Goal: Use online tool/utility: Utilize a website feature to perform a specific function

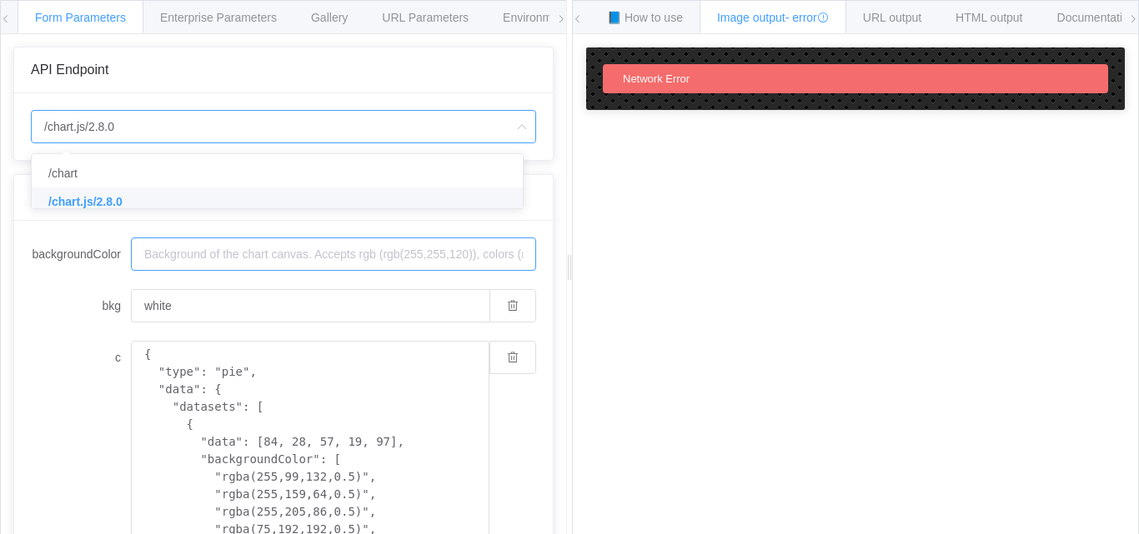
click at [226, 238] on input "backgroundColor" at bounding box center [333, 254] width 405 height 33
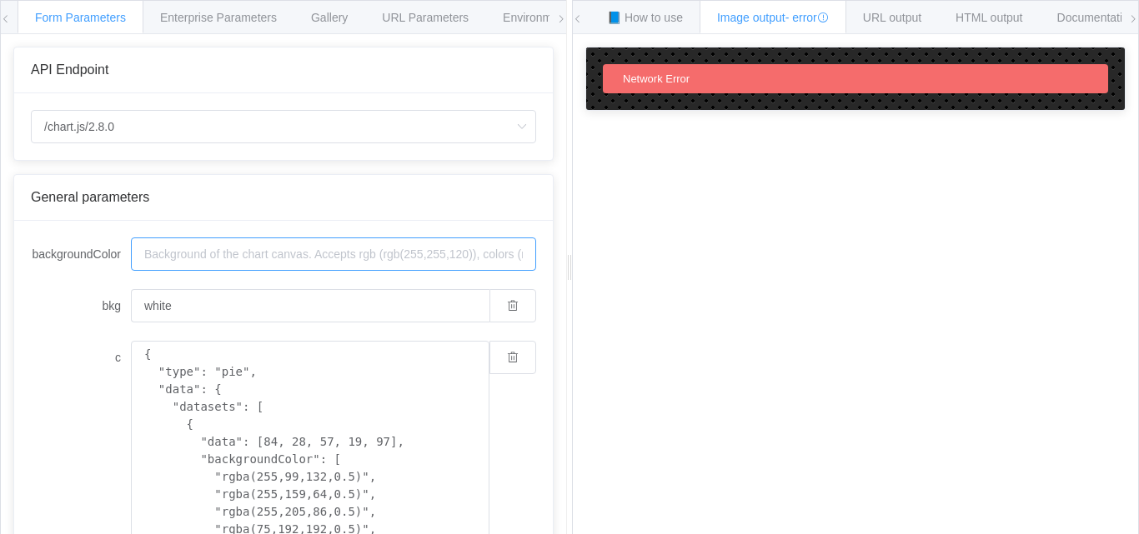
click at [226, 253] on input "backgroundColor" at bounding box center [333, 254] width 405 height 33
click at [361, 314] on input "white" at bounding box center [310, 305] width 358 height 33
click at [359, 255] on input "backgroundColor" at bounding box center [333, 254] width 405 height 33
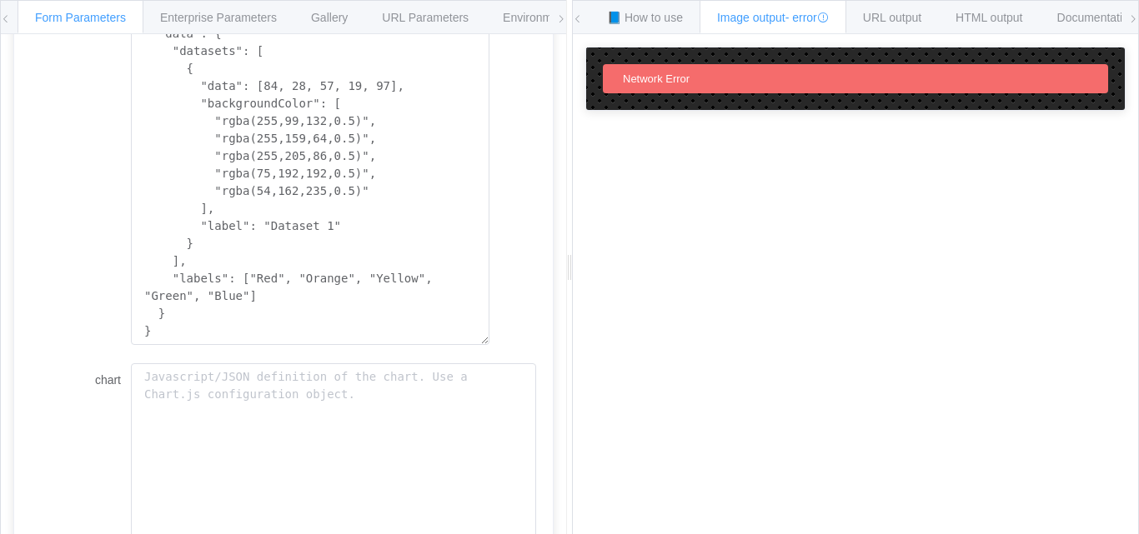
scroll to position [548, 0]
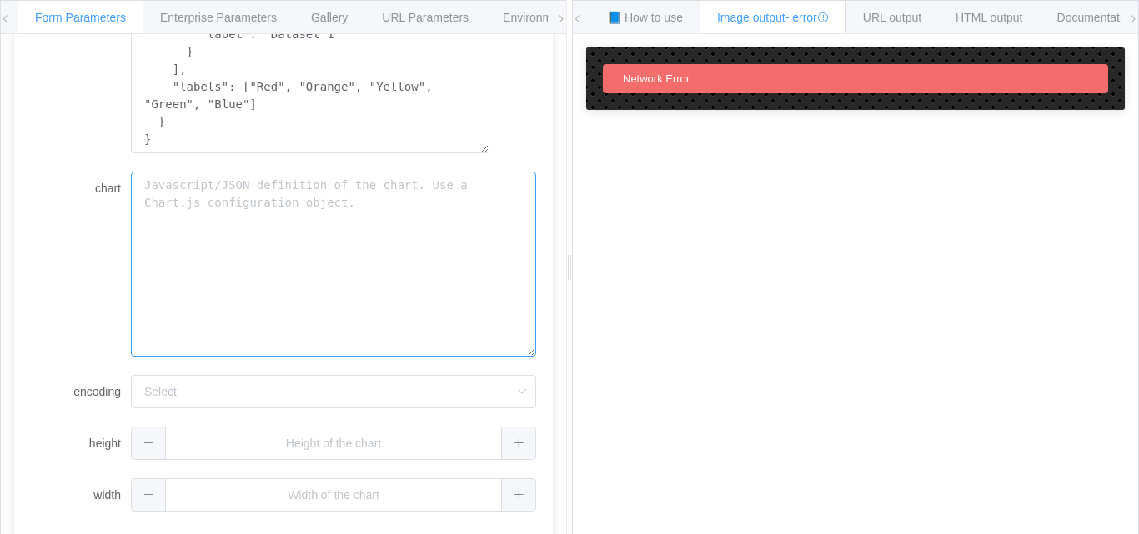
click at [403, 306] on textarea "chart" at bounding box center [333, 264] width 405 height 185
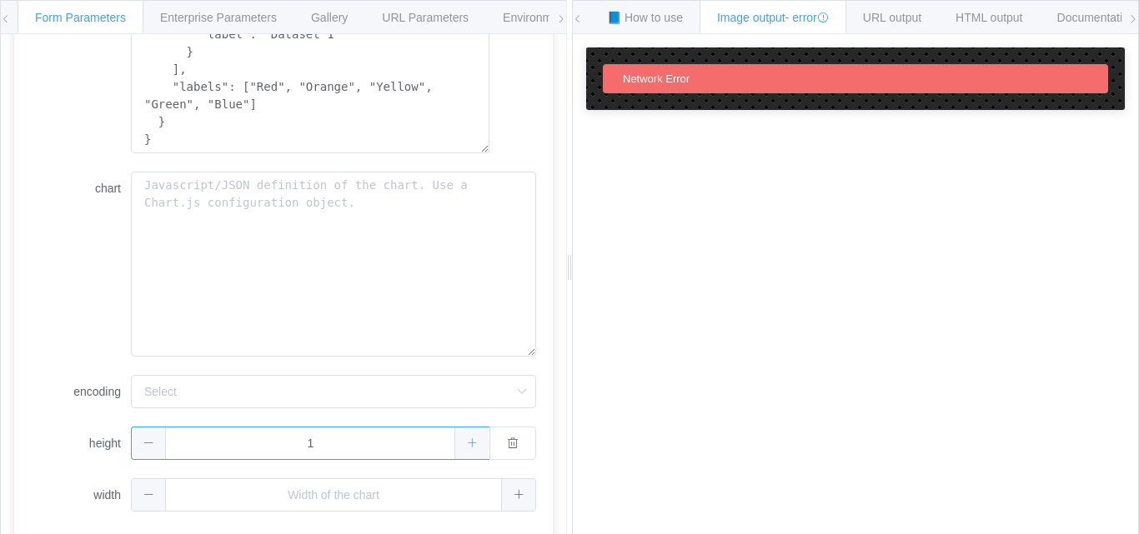
type input "2"
click at [513, 431] on div "2" at bounding box center [333, 443] width 405 height 33
click at [513, 431] on button "button" at bounding box center [512, 443] width 47 height 33
click at [134, 455] on span at bounding box center [149, 444] width 34 height 32
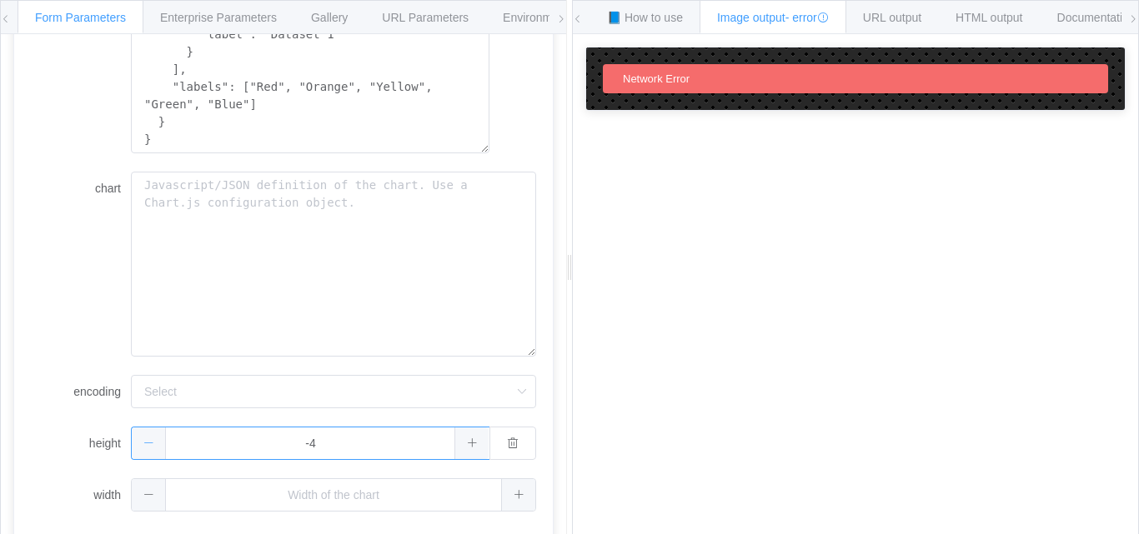
type input "-5"
click at [134, 455] on span at bounding box center [149, 444] width 34 height 32
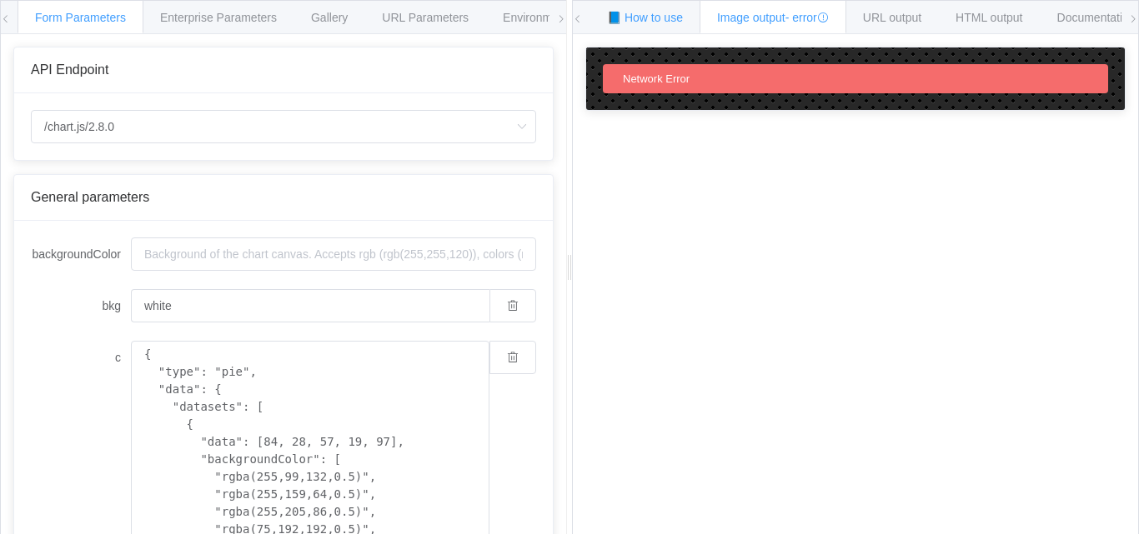
click at [663, 16] on span "📘 How to use" at bounding box center [645, 17] width 76 height 13
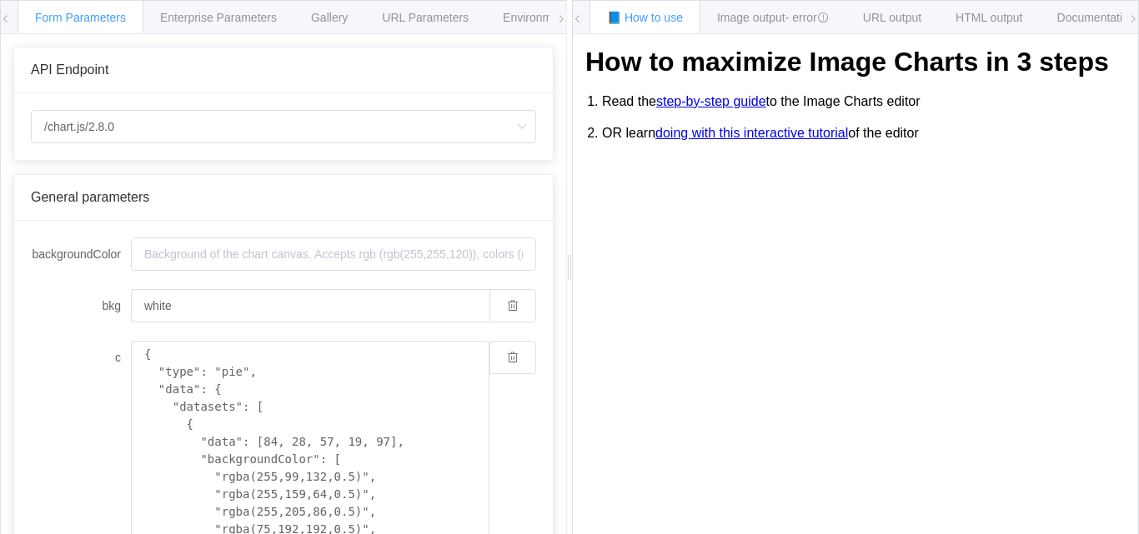
scroll to position [97, 0]
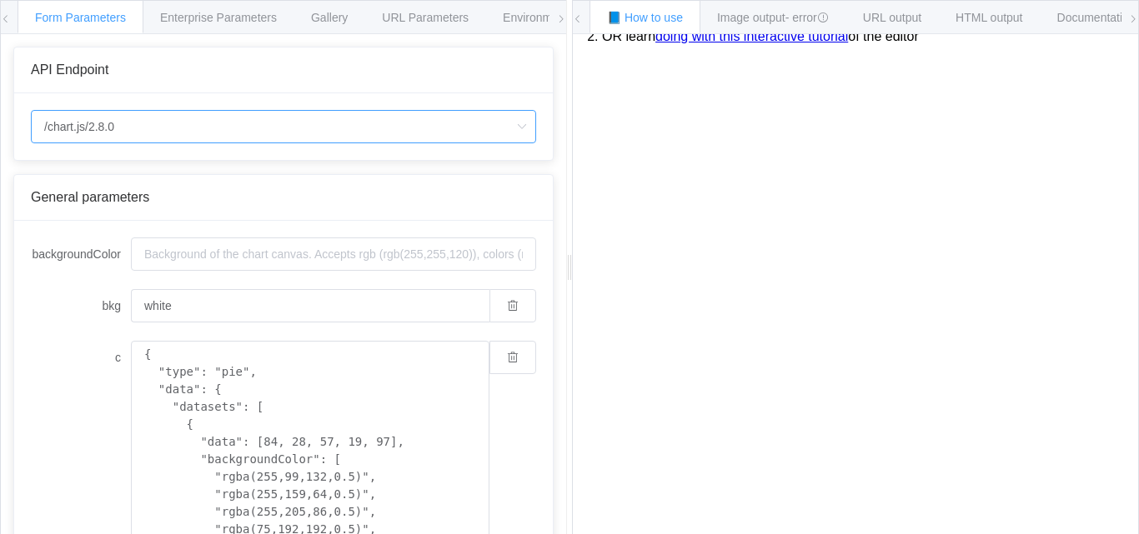
click at [168, 131] on input "/chart.js/2.8.0" at bounding box center [283, 126] width 505 height 33
click at [150, 168] on li "/chart" at bounding box center [283, 173] width 503 height 28
type input "/chart"
type input "20"
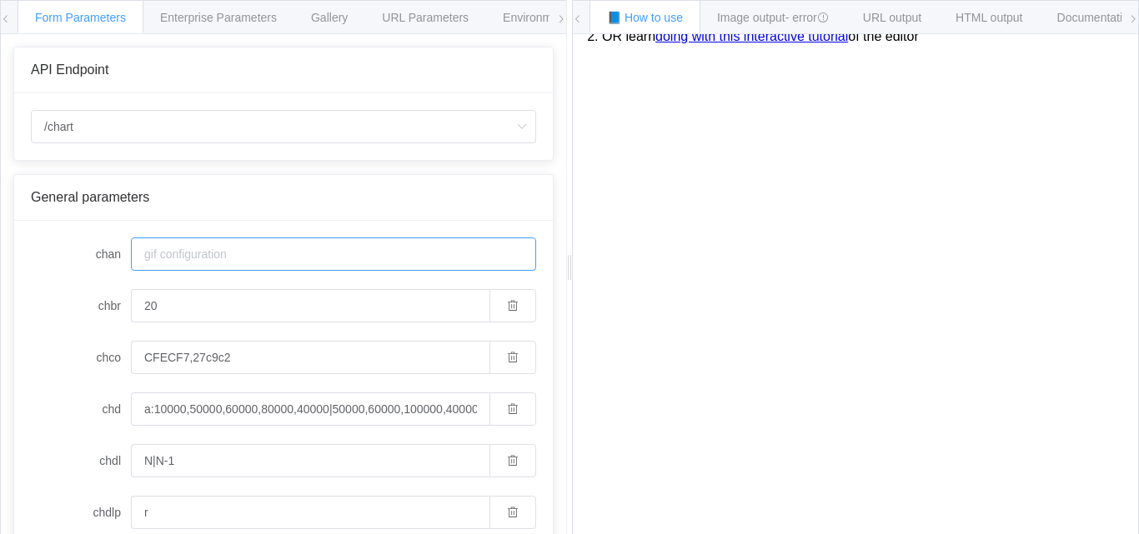
click at [358, 251] on input "chan" at bounding box center [333, 254] width 405 height 33
click at [371, 199] on div "General parameters" at bounding box center [283, 197] width 505 height 15
click at [774, 23] on span "Image output - error" at bounding box center [773, 17] width 112 height 13
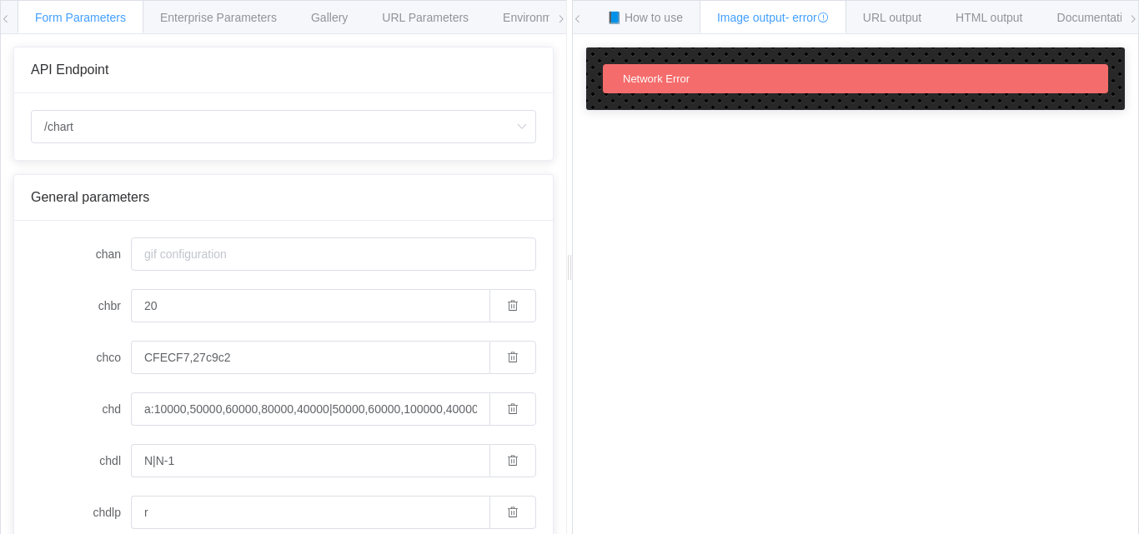
click at [677, 83] on span "Network Error" at bounding box center [656, 79] width 67 height 13
drag, startPoint x: 333, startPoint y: 237, endPoint x: 333, endPoint y: 255, distance: 18.3
click at [333, 255] on input "chan" at bounding box center [333, 254] width 405 height 33
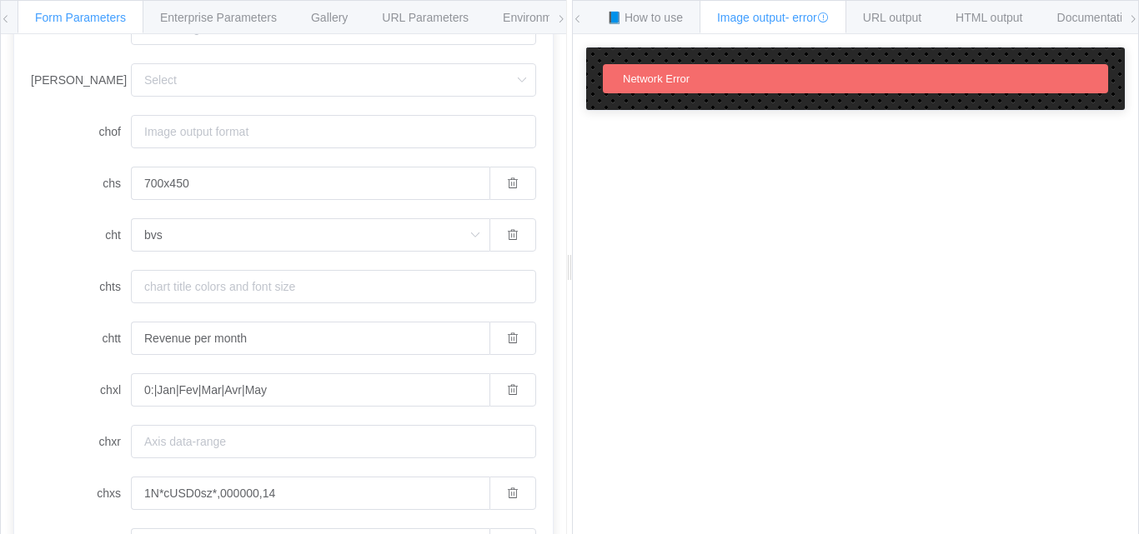
scroll to position [1206, 0]
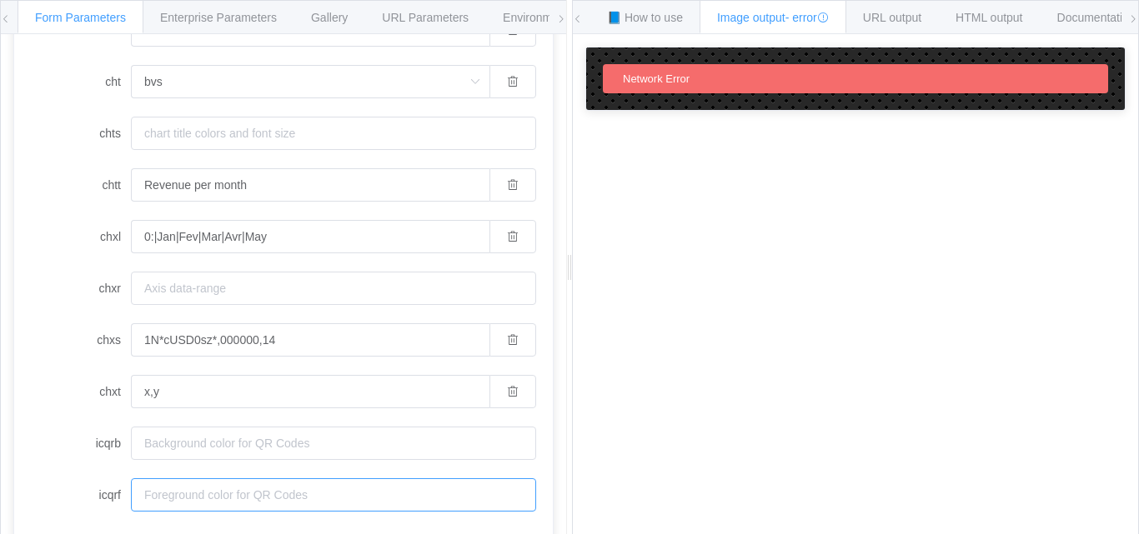
click at [332, 501] on input "icqrf" at bounding box center [333, 494] width 405 height 33
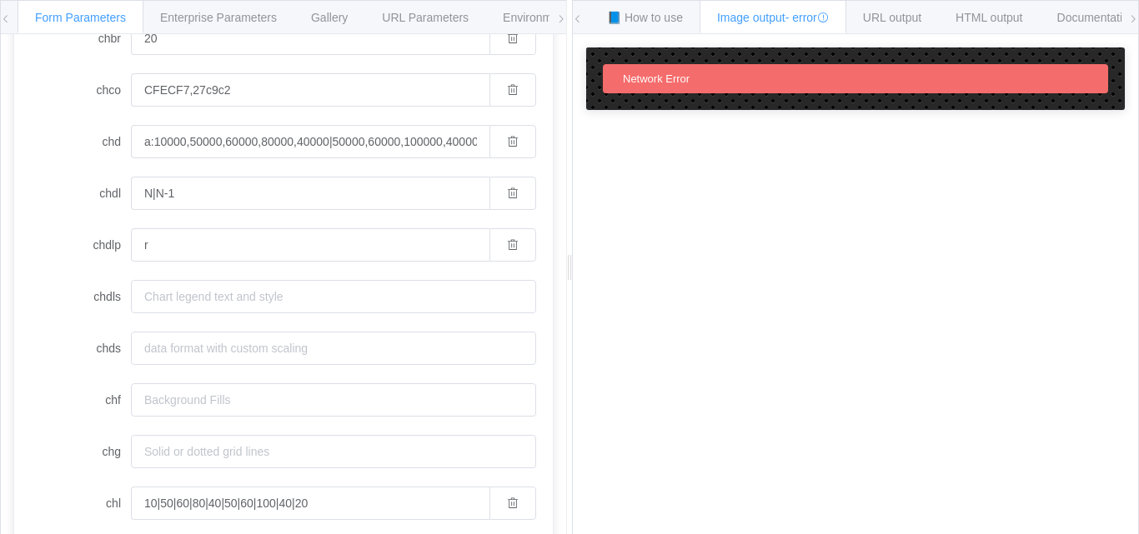
scroll to position [0, 0]
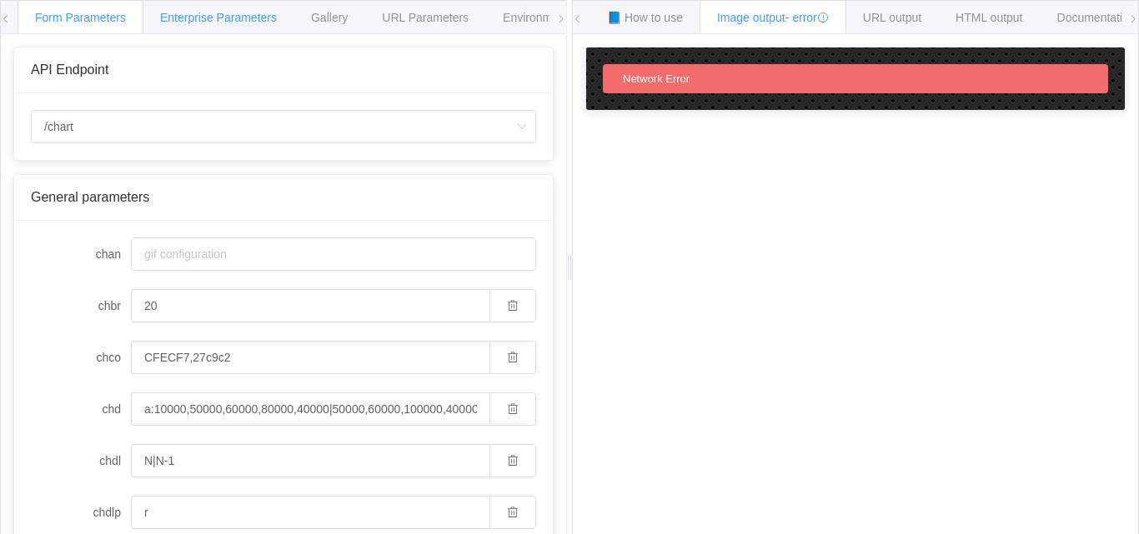
click at [197, 25] on div "Enterprise Parameters" at bounding box center [219, 16] width 152 height 33
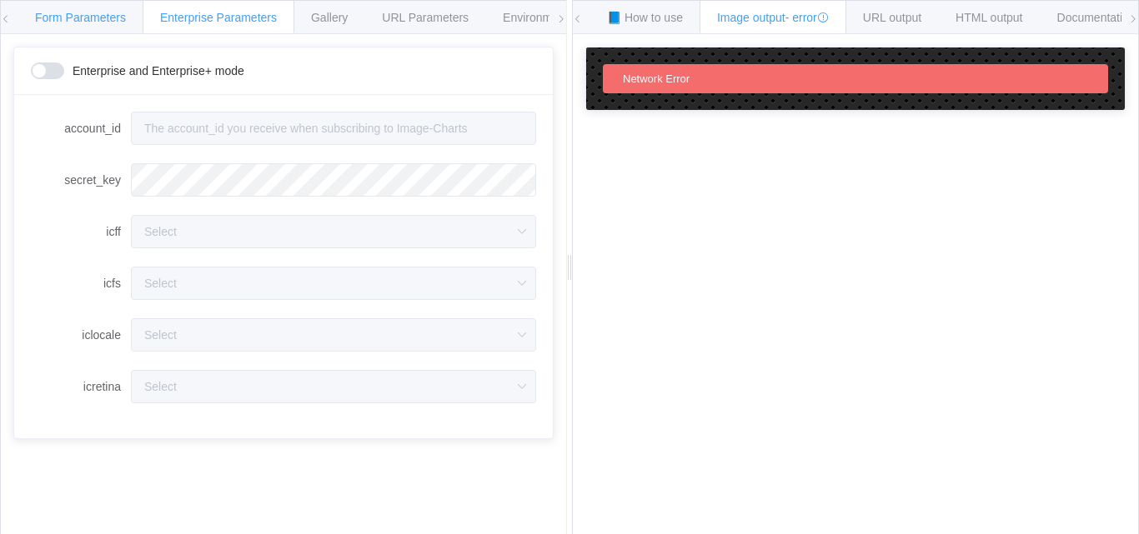
click at [99, 23] on span "Form Parameters" at bounding box center [80, 17] width 91 height 13
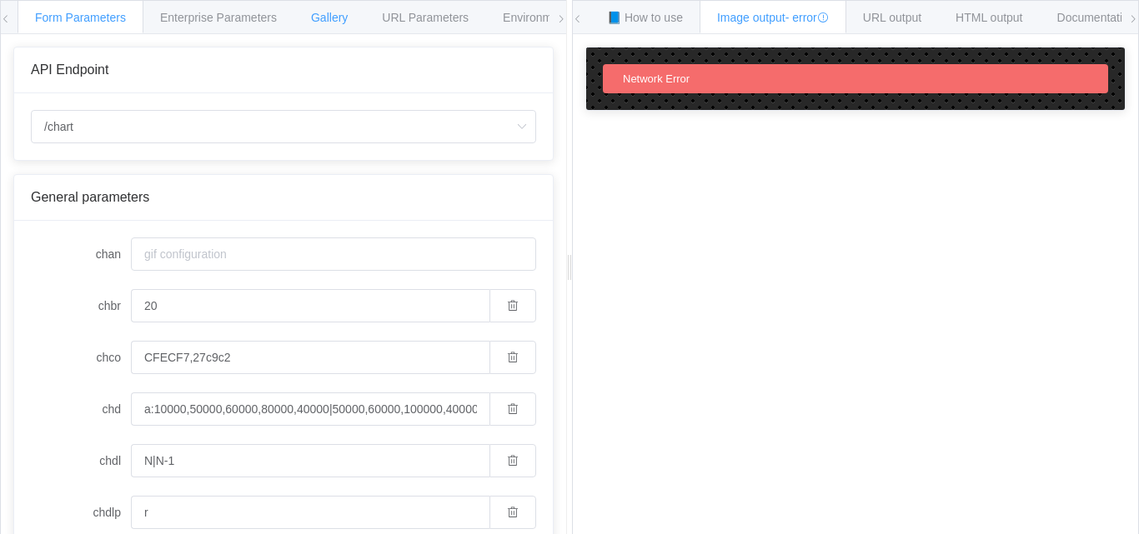
click at [357, 22] on div "Gallery" at bounding box center [329, 16] width 72 height 33
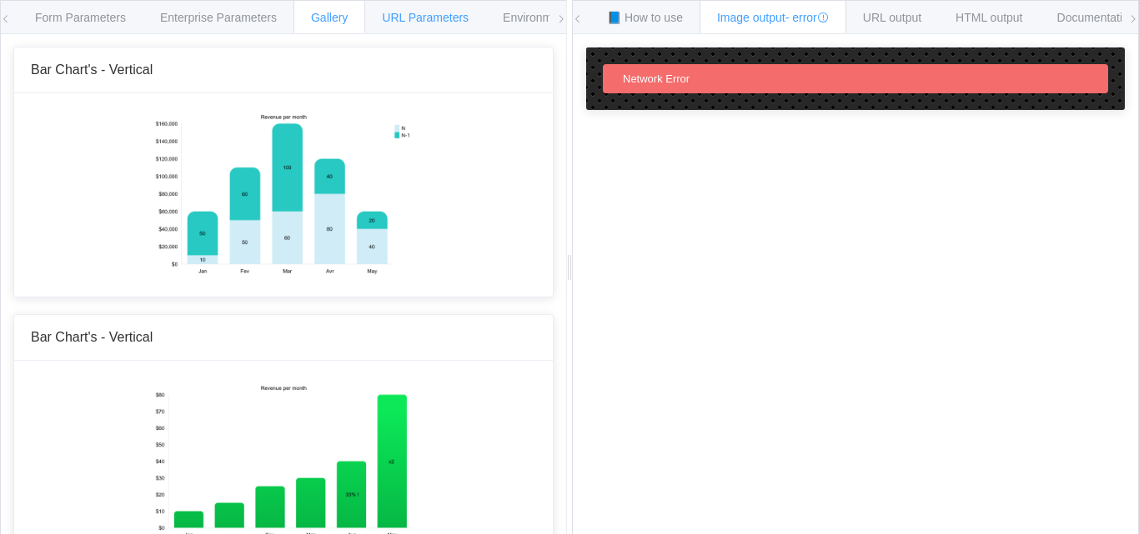
click at [428, 32] on div "URL Parameters" at bounding box center [425, 16] width 122 height 33
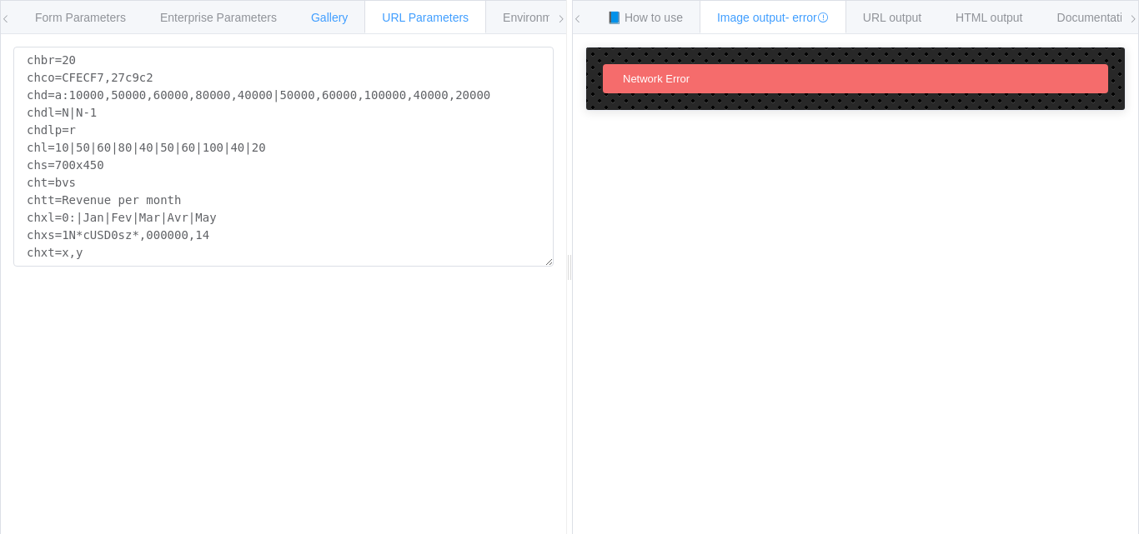
click at [344, 27] on div "Gallery" at bounding box center [329, 16] width 72 height 33
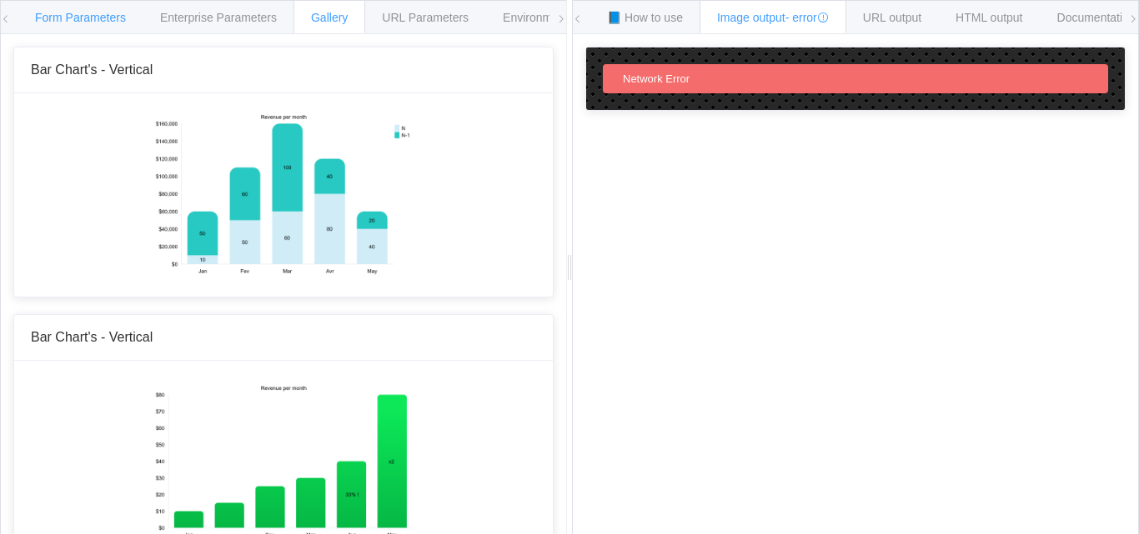
click at [93, 23] on span "Form Parameters" at bounding box center [80, 17] width 91 height 13
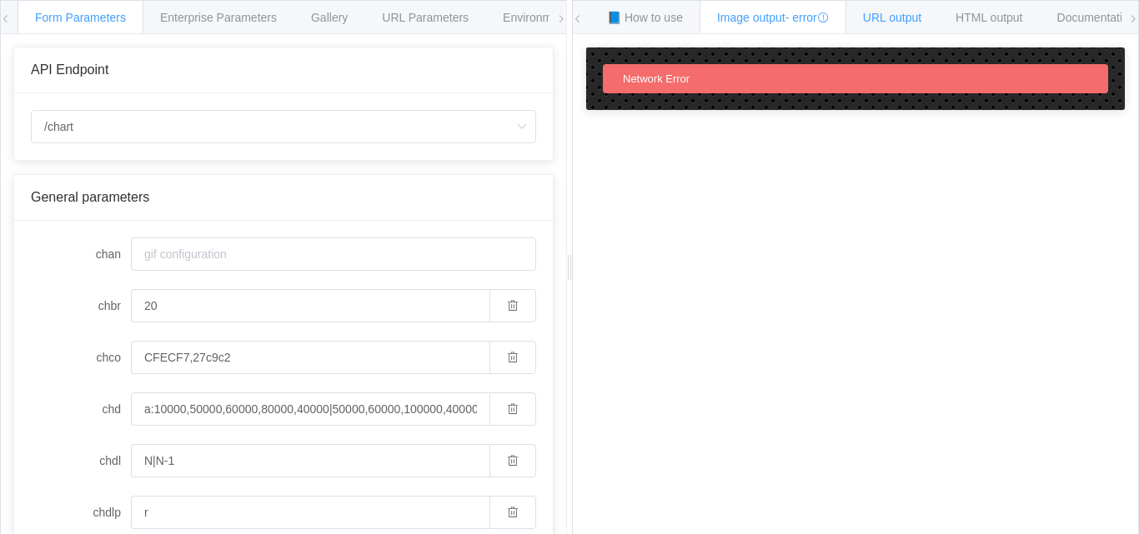
click at [873, 18] on span "URL output" at bounding box center [892, 17] width 58 height 13
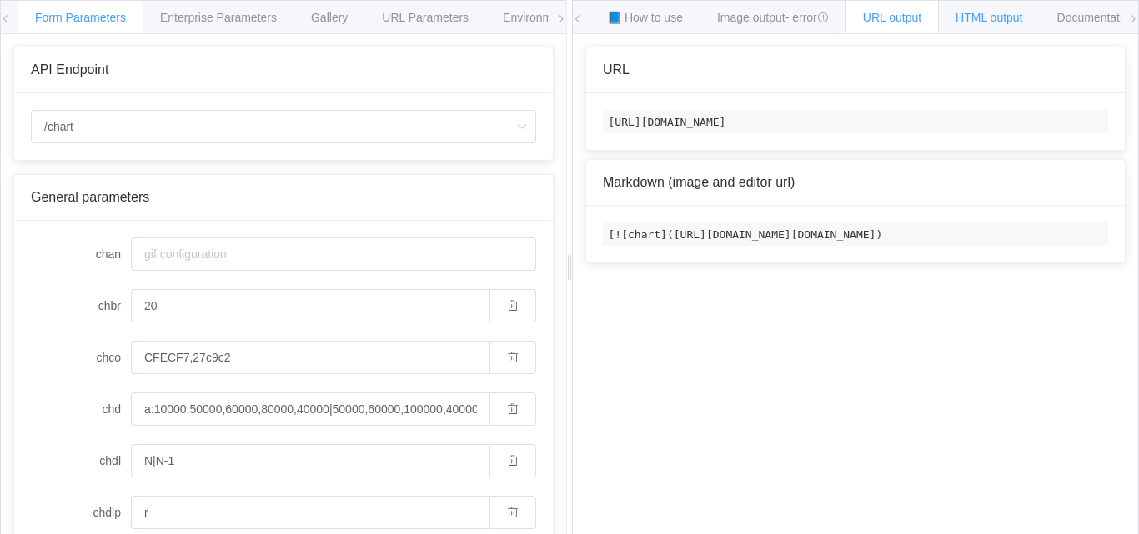
click at [1007, 28] on div "HTML output" at bounding box center [989, 16] width 102 height 33
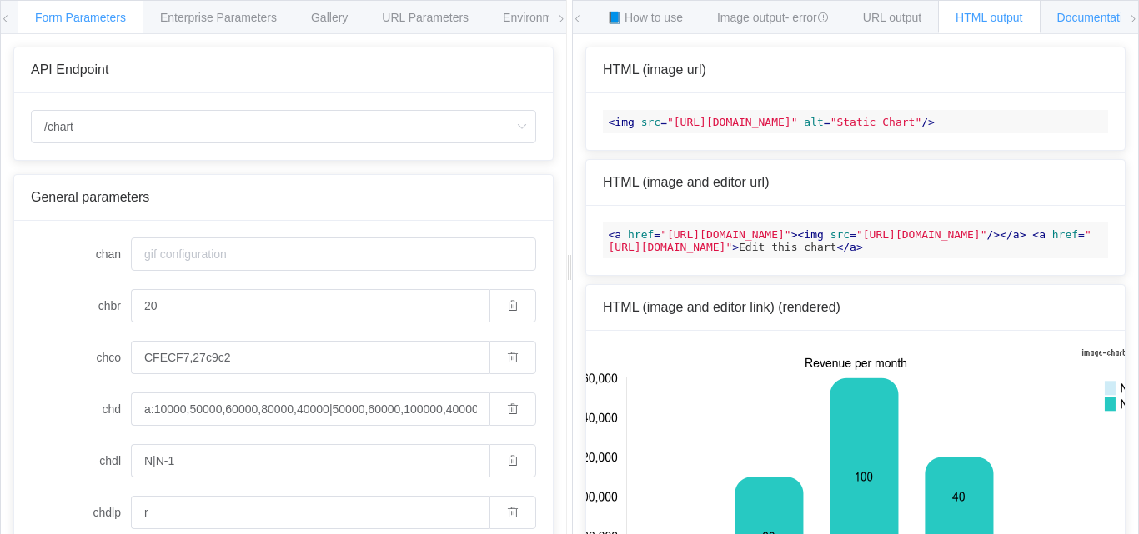
click at [1064, 16] on span "Documentation" at bounding box center [1096, 17] width 78 height 13
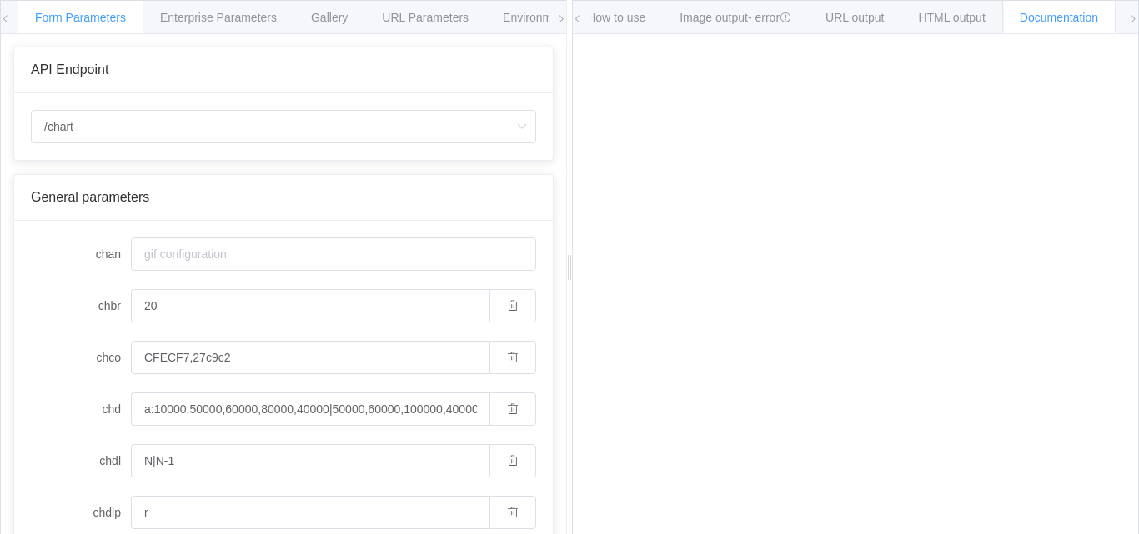
scroll to position [26, 0]
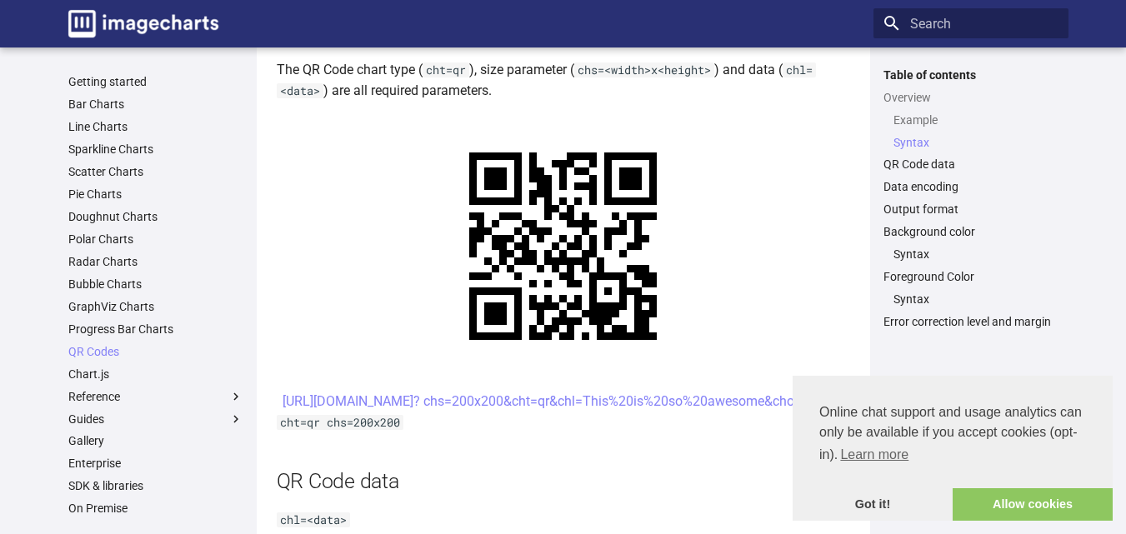
scroll to position [721, 0]
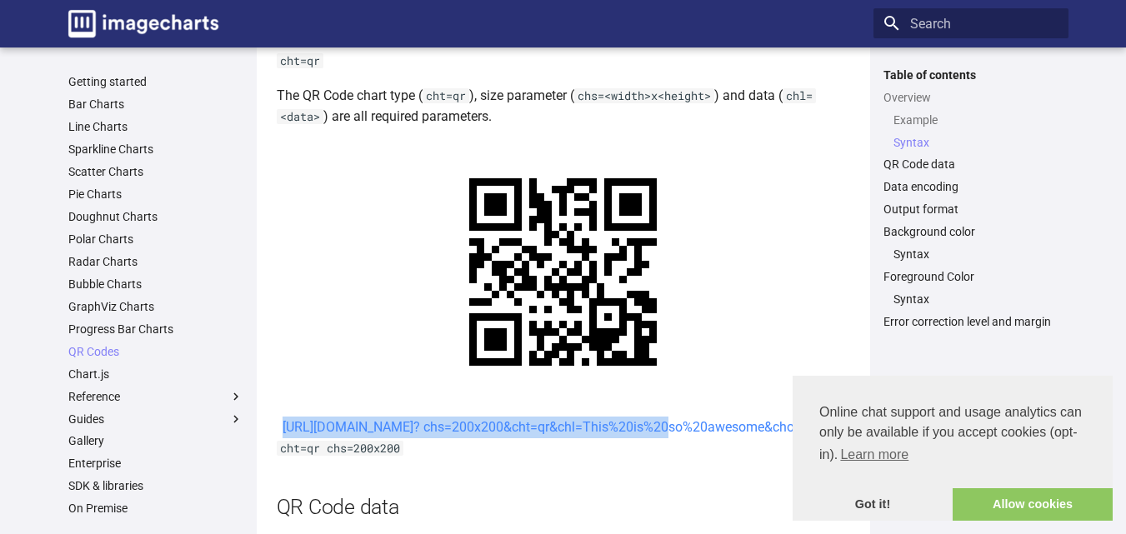
drag, startPoint x: 458, startPoint y: 426, endPoint x: 509, endPoint y: 454, distance: 58.2
click at [509, 438] on center "[URL][DOMAIN_NAME]? chs=200x200&cht=qr&chl=This%20is%20so%20awesome&choe=UTF-8" at bounding box center [563, 428] width 573 height 22
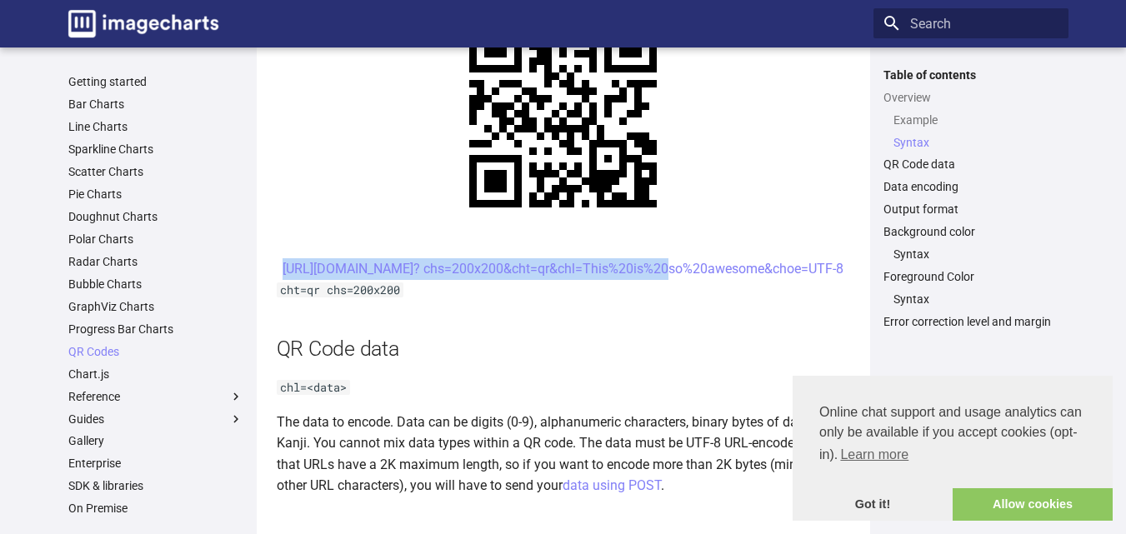
scroll to position [880, 0]
copy link "[URL][DOMAIN_NAME]? chs=200x200&cht=qr&chl="
